Goal: Information Seeking & Learning: Learn about a topic

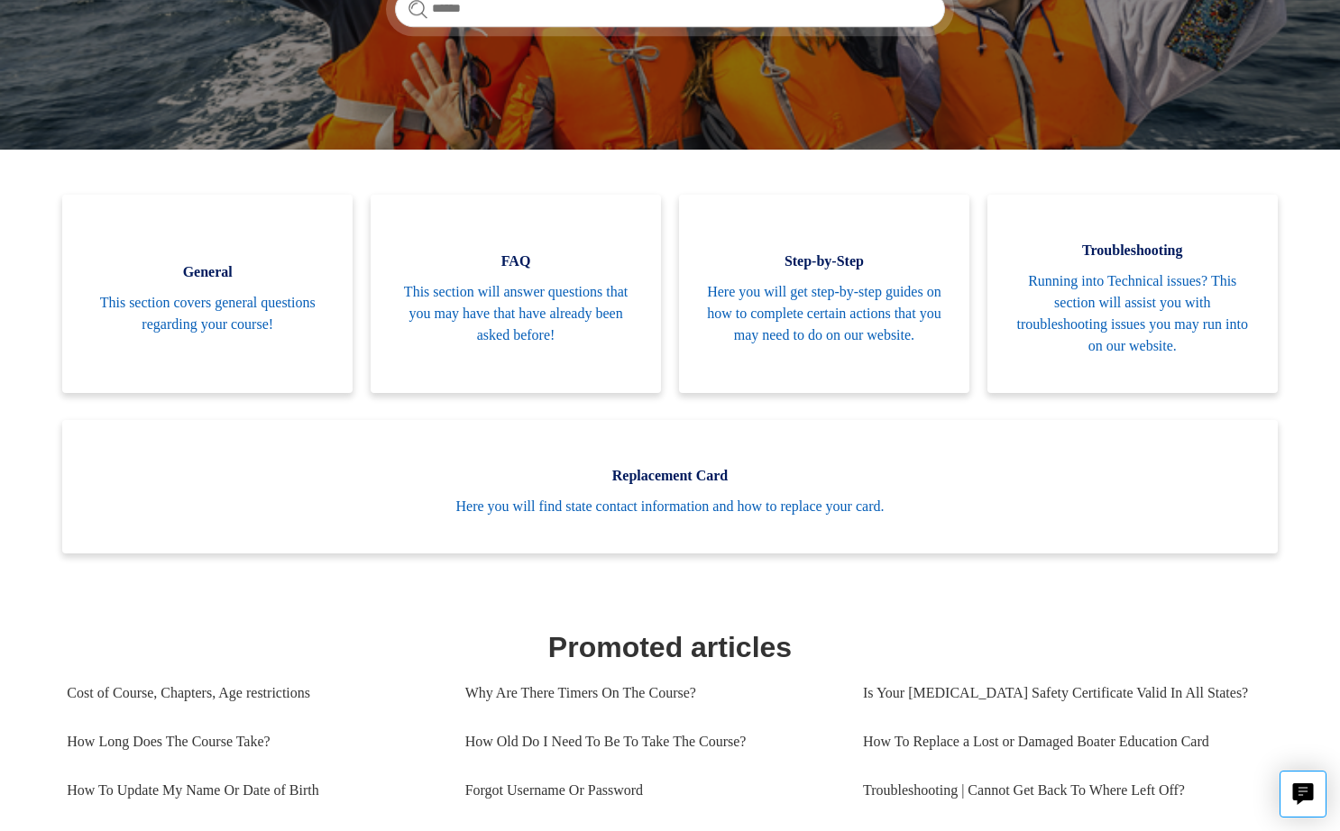
scroll to position [336, 0]
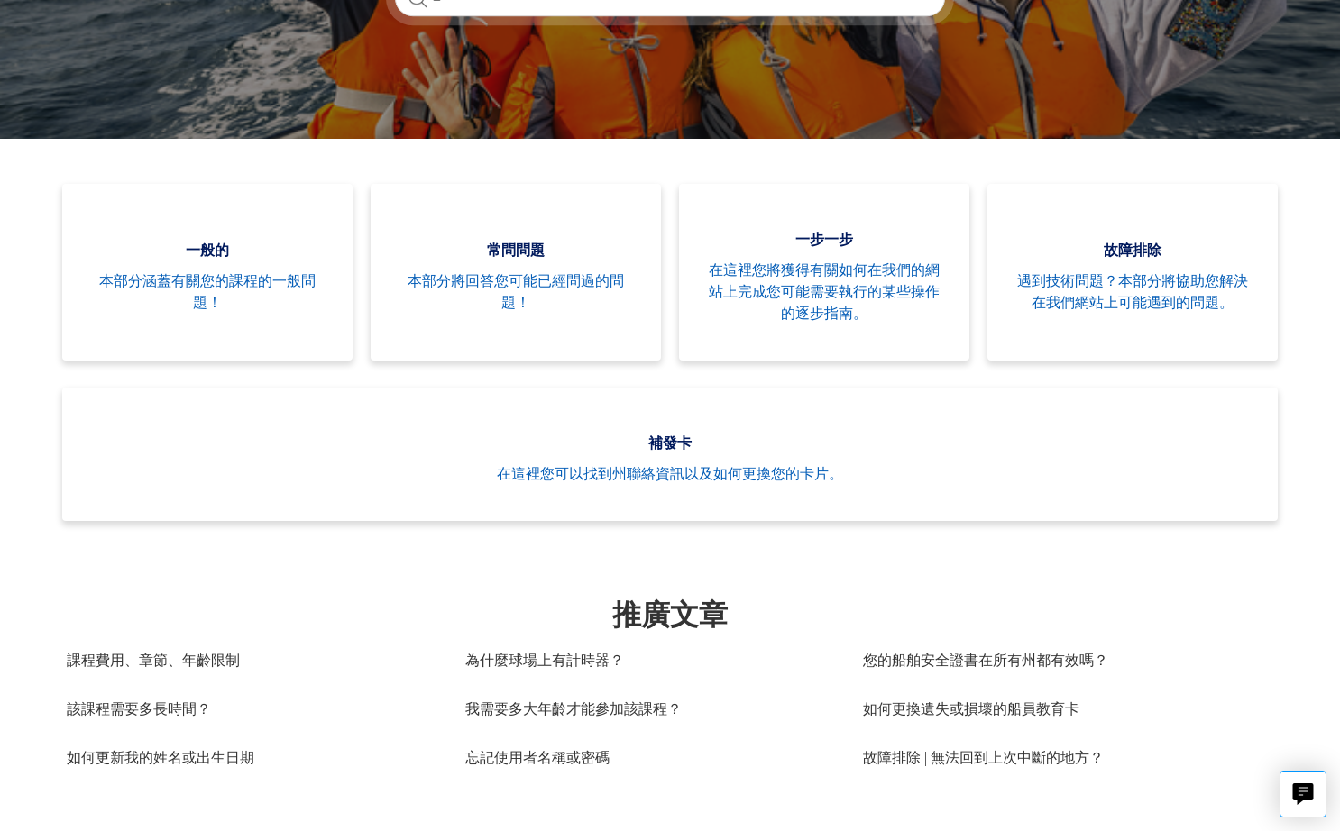
click at [397, 617] on h1 "推廣文章" at bounding box center [669, 614] width 1205 height 43
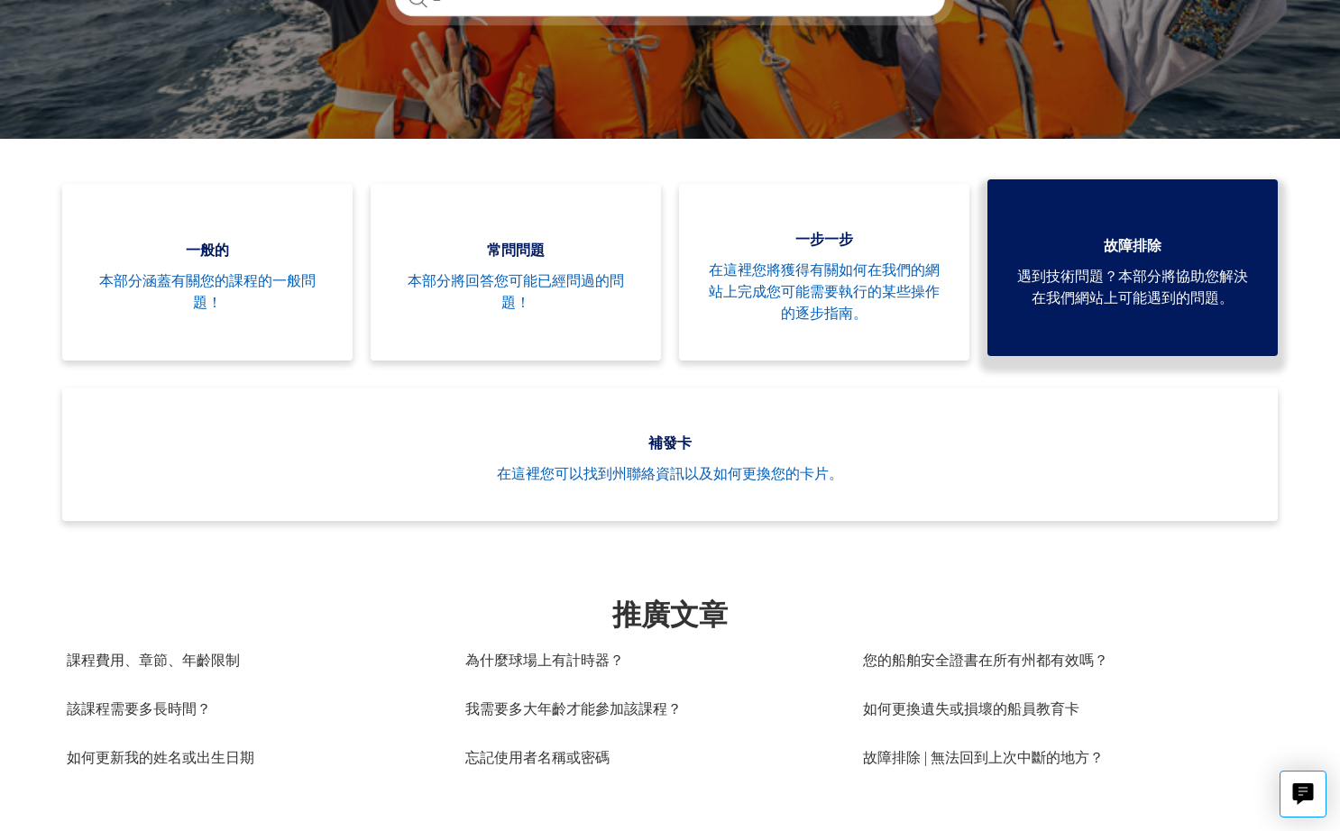
click at [1076, 287] on span "遇到技術問題？本部分將協助您解決在我們網站上可能遇到的問題。" at bounding box center [1132, 287] width 236 height 43
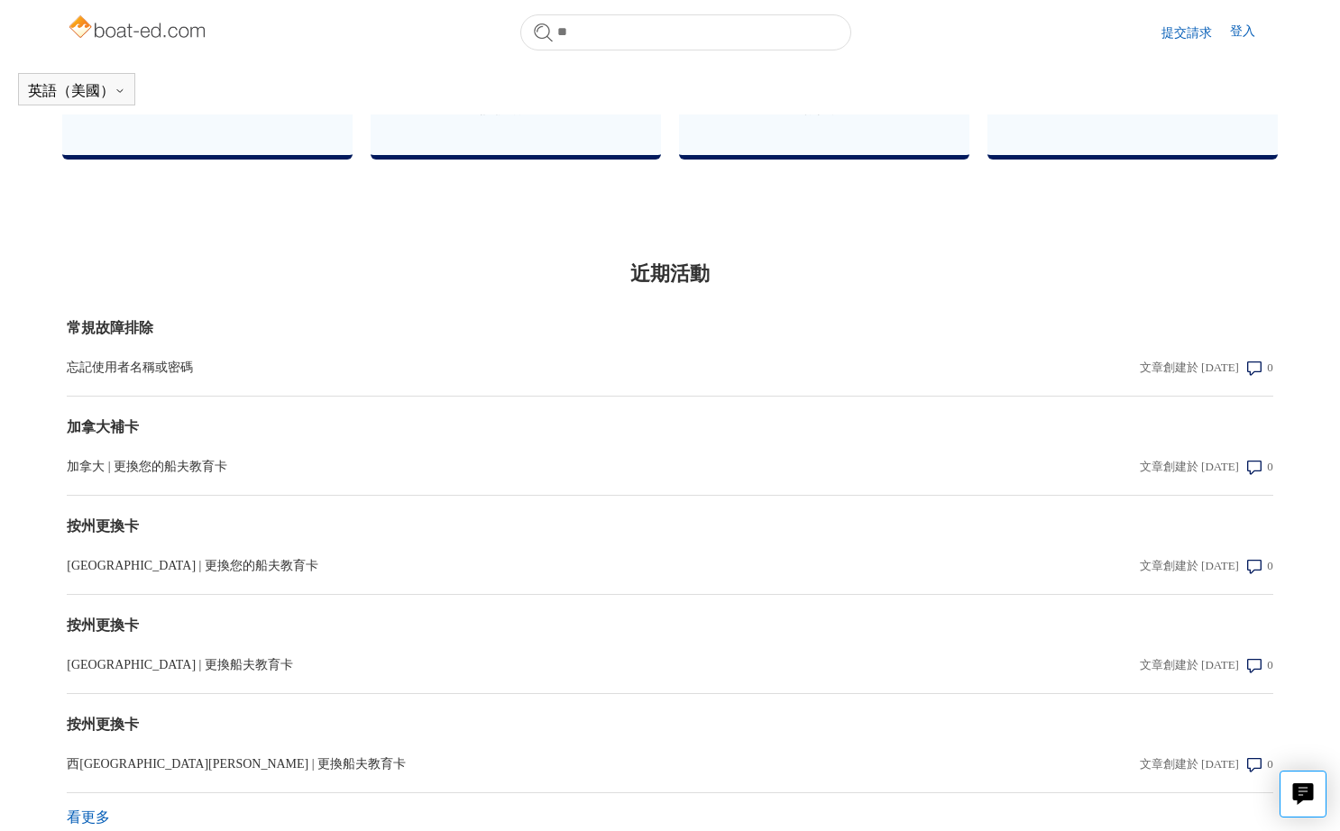
scroll to position [1360, 0]
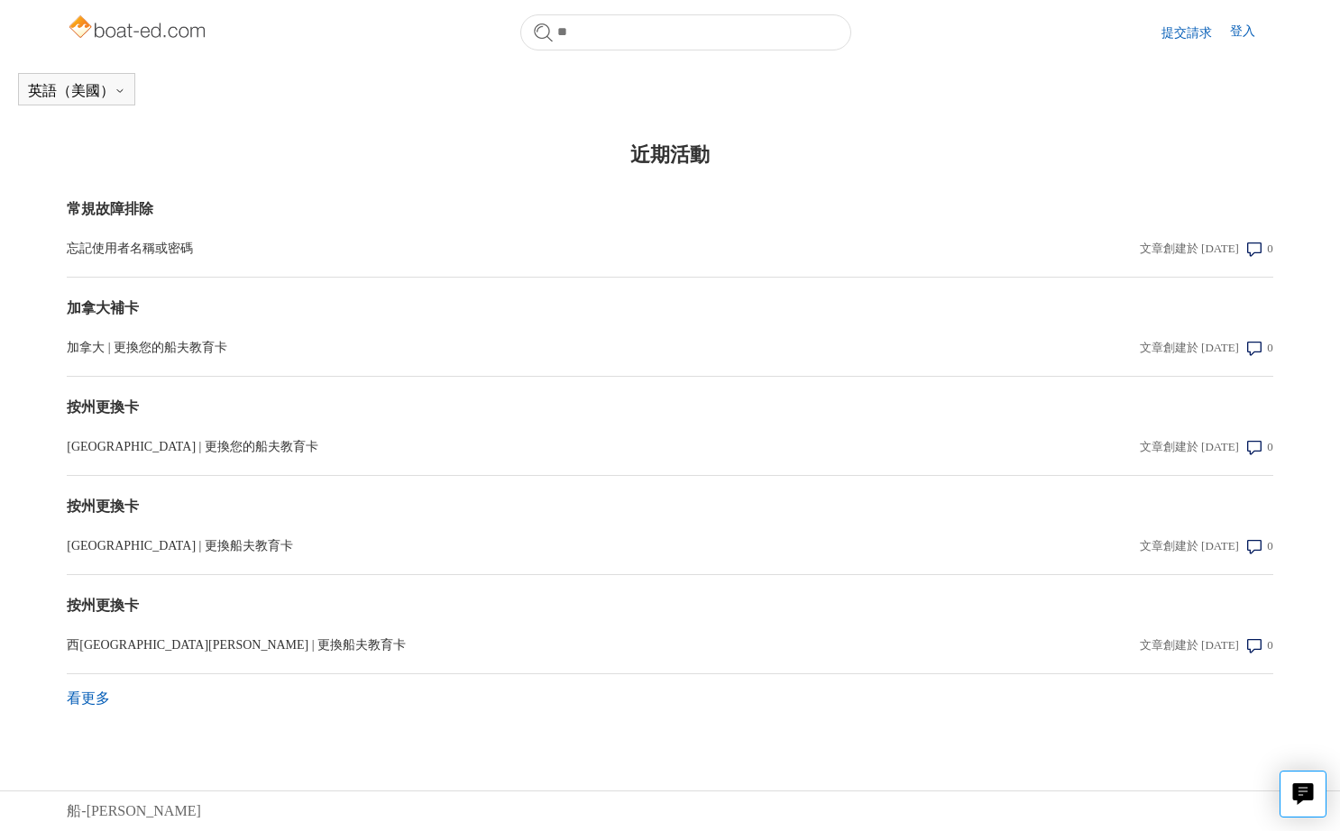
click at [140, 24] on img at bounding box center [138, 29] width 143 height 36
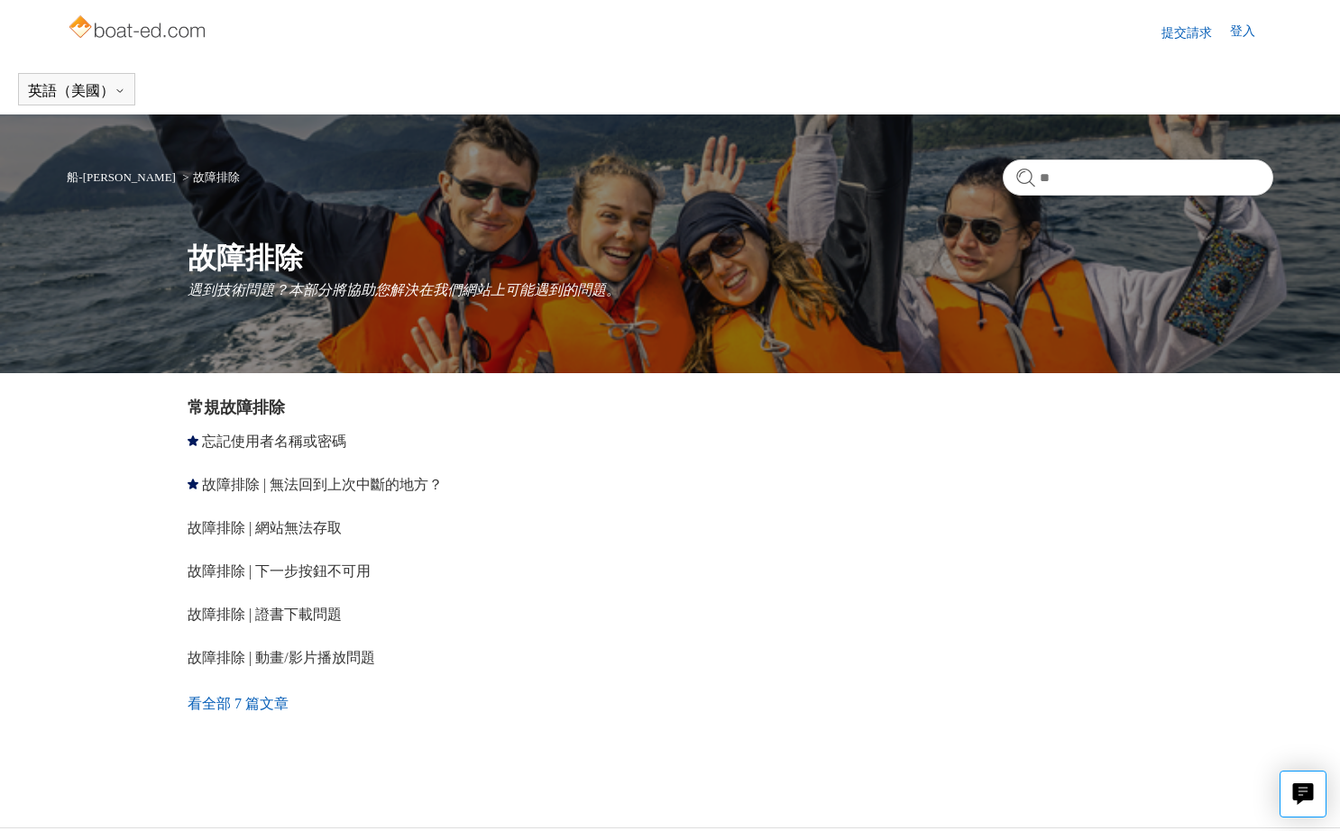
scroll to position [37, 0]
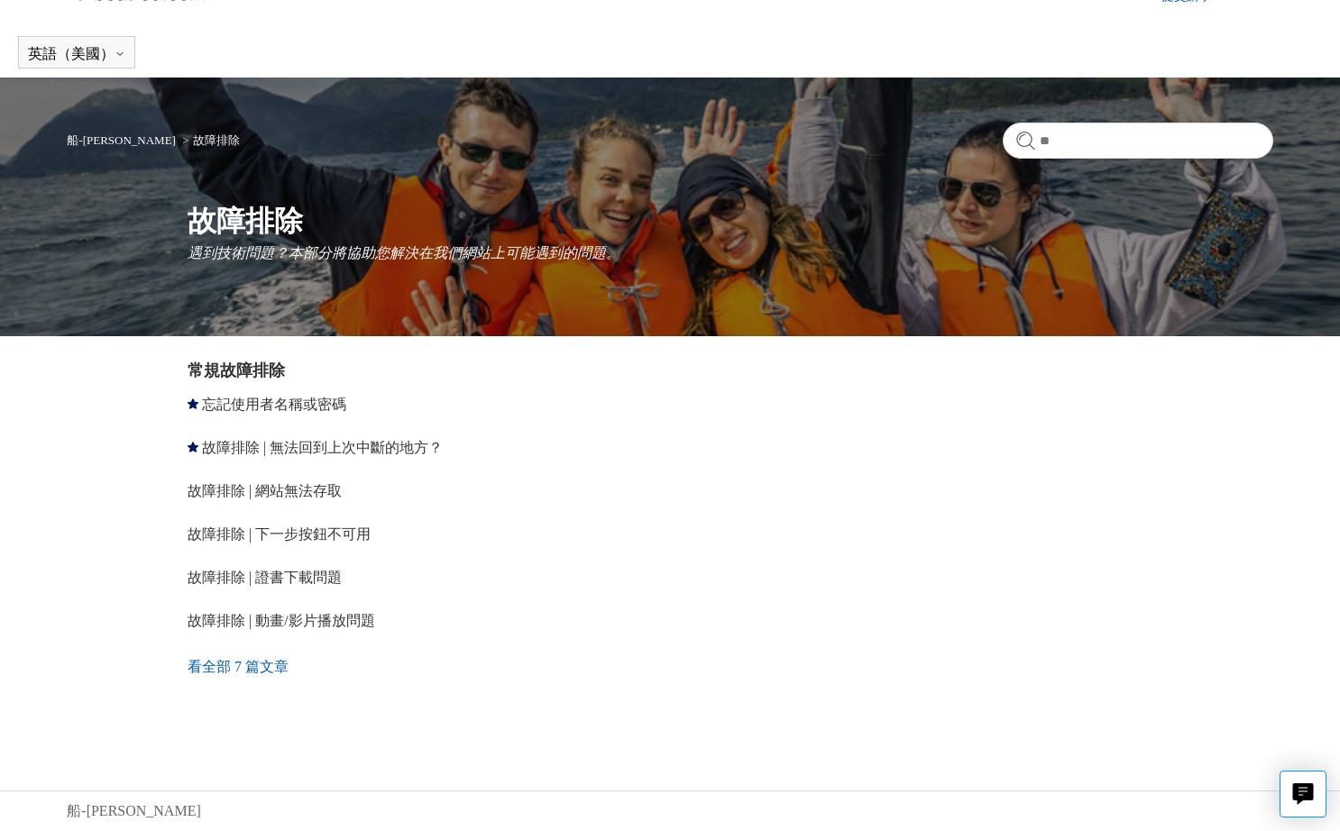
click at [256, 677] on link "看全部 7 篇文章" at bounding box center [432, 667] width 489 height 49
